Goal: Find specific page/section: Find specific page/section

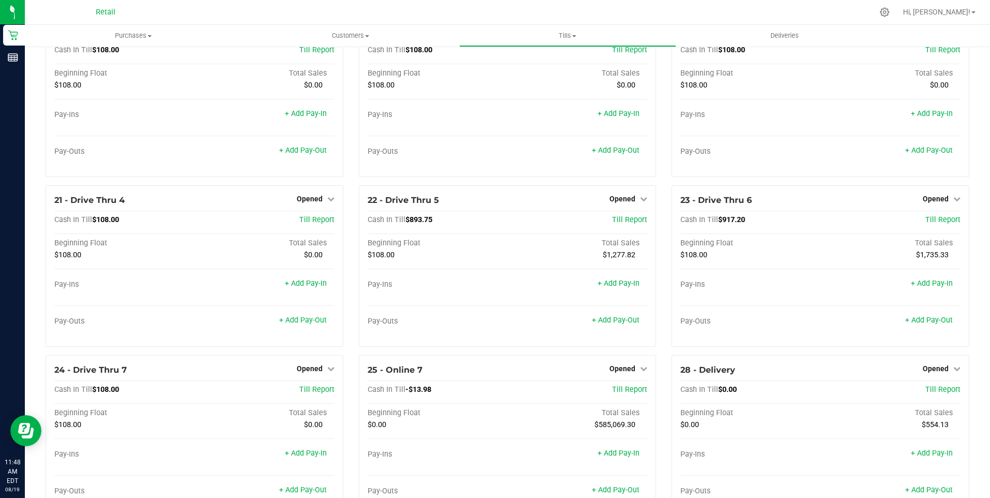
scroll to position [983, 0]
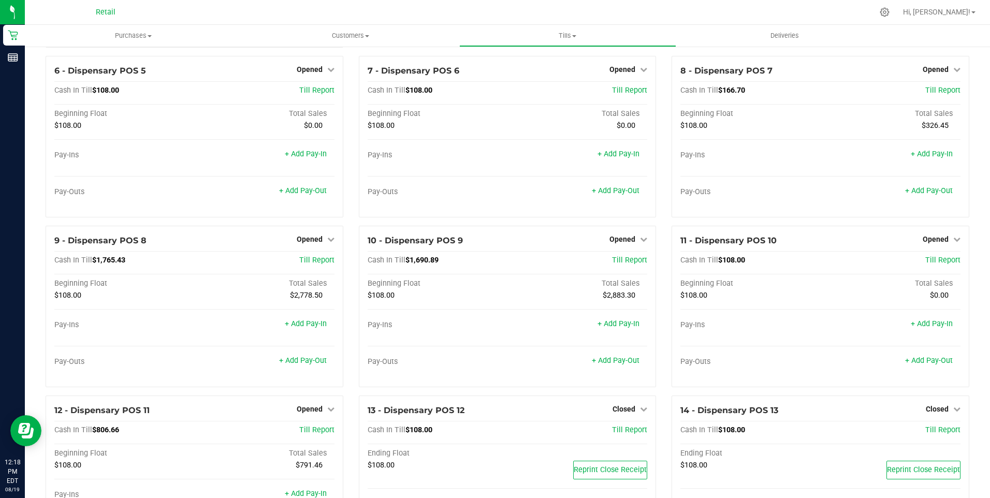
scroll to position [259, 0]
